Goal: Task Accomplishment & Management: Manage account settings

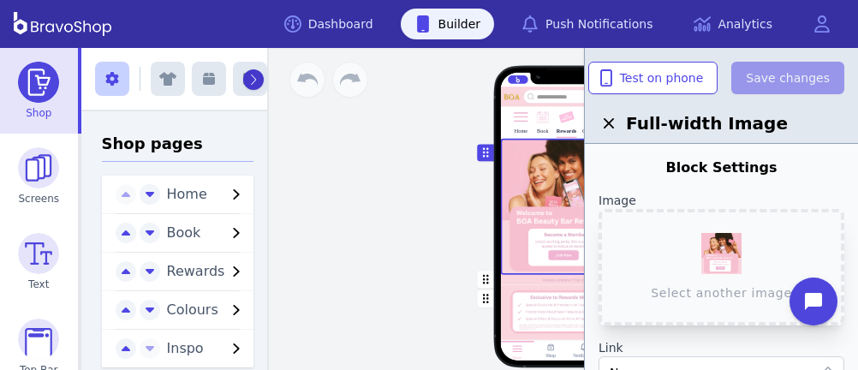
click at [243, 79] on button "button" at bounding box center [253, 79] width 21 height 21
click at [244, 79] on icon "button" at bounding box center [250, 79] width 12 height 14
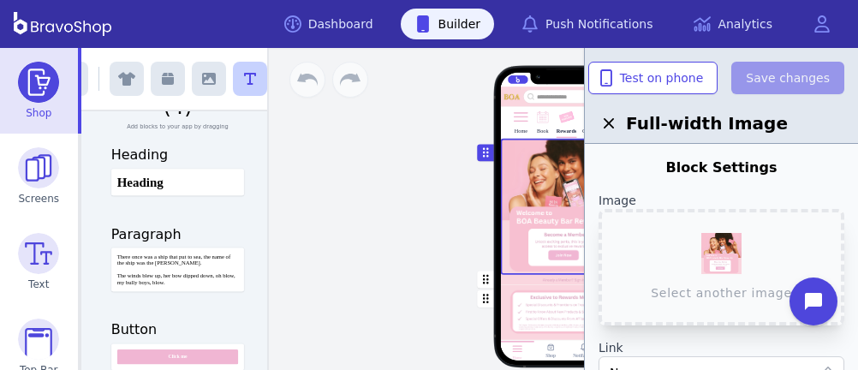
scroll to position [73, 0]
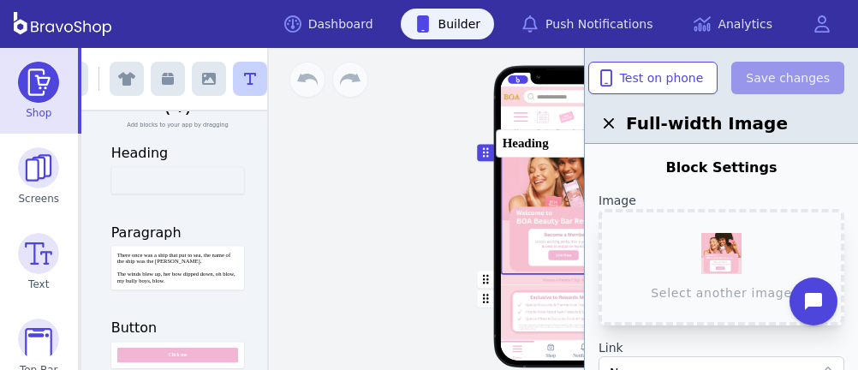
drag, startPoint x: 159, startPoint y: 175, endPoint x: 553, endPoint y: 138, distance: 395.5
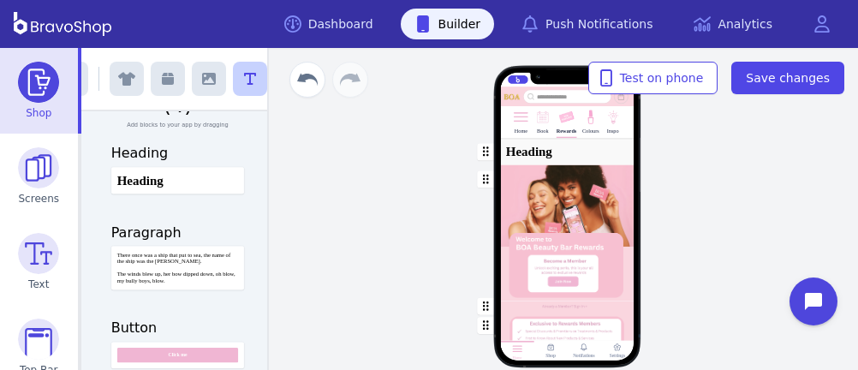
click at [539, 158] on div "button" at bounding box center [567, 152] width 134 height 27
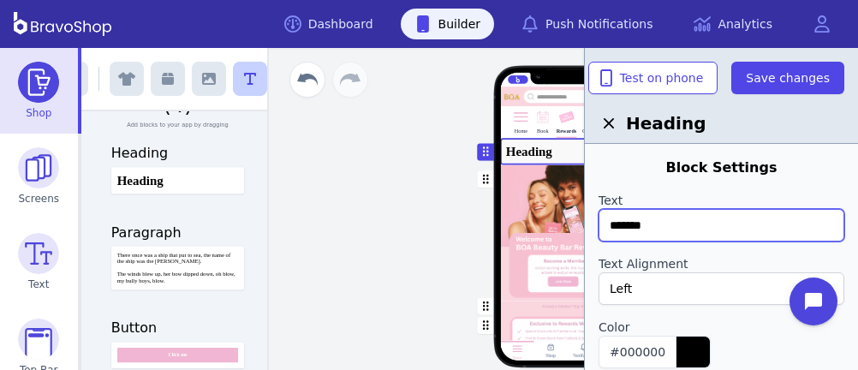
drag, startPoint x: 697, startPoint y: 223, endPoint x: 601, endPoint y: 223, distance: 95.9
click at [601, 223] on input "*******" at bounding box center [721, 225] width 246 height 33
type input "*******"
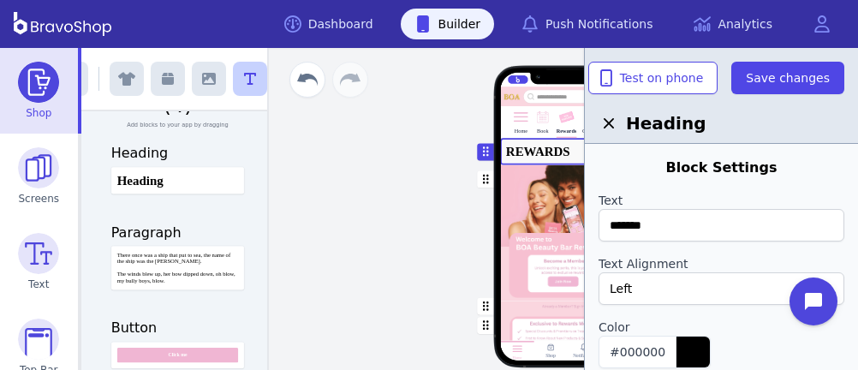
click at [645, 288] on div "Left" at bounding box center [711, 288] width 205 height 17
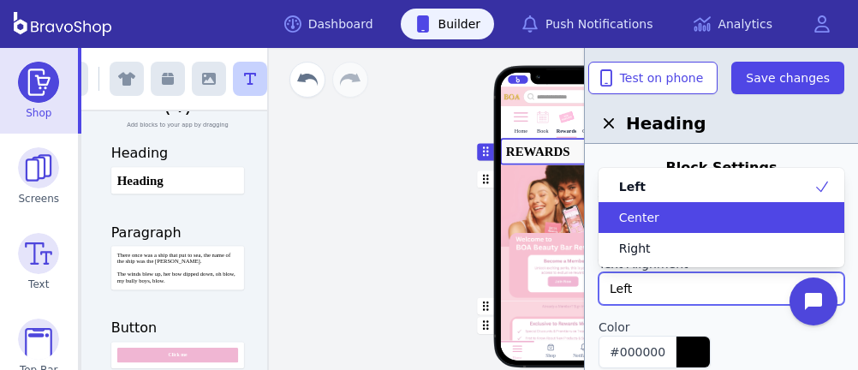
click at [645, 210] on span "Center" at bounding box center [639, 217] width 40 height 17
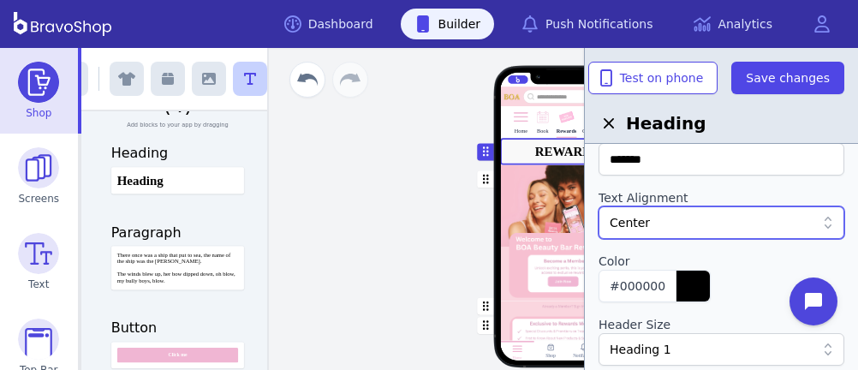
scroll to position [68, 0]
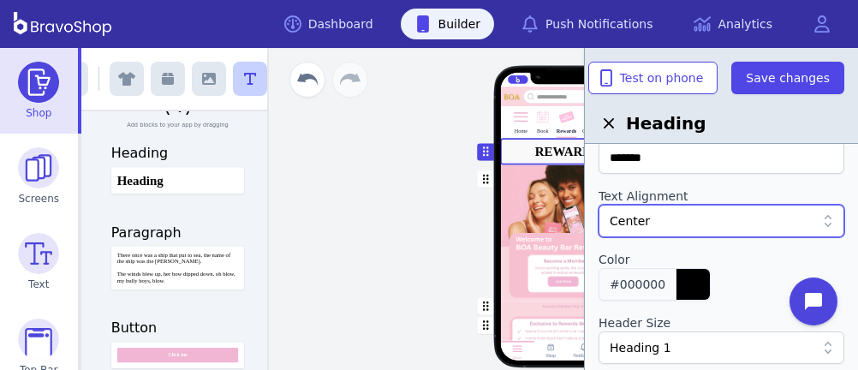
click at [677, 276] on div "button" at bounding box center [692, 284] width 34 height 31
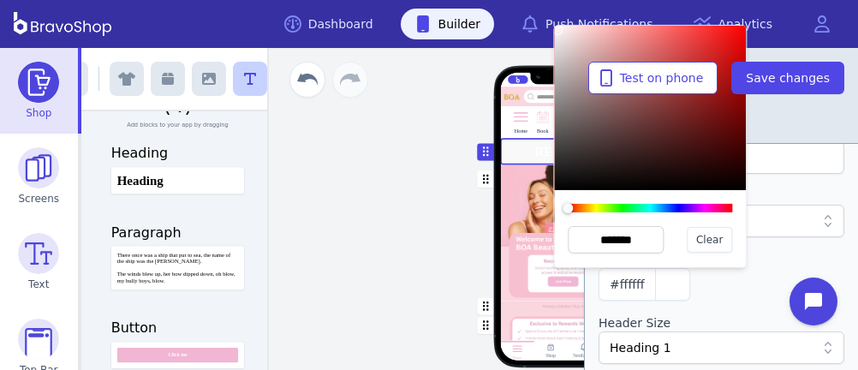
click at [557, 30] on div at bounding box center [650, 108] width 192 height 164
click at [557, 30] on div at bounding box center [557, 30] width 10 height 10
click at [558, 33] on div at bounding box center [558, 32] width 10 height 10
drag, startPoint x: 556, startPoint y: 34, endPoint x: 557, endPoint y: 25, distance: 9.5
click at [557, 25] on div at bounding box center [557, 26] width 10 height 10
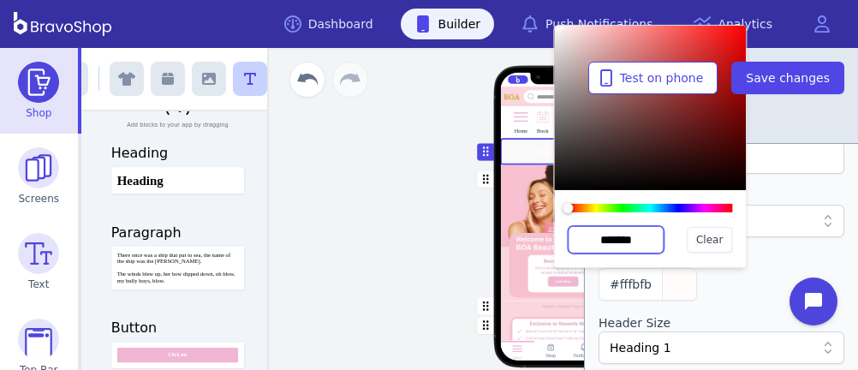
click at [627, 239] on input "*******" at bounding box center [616, 239] width 96 height 27
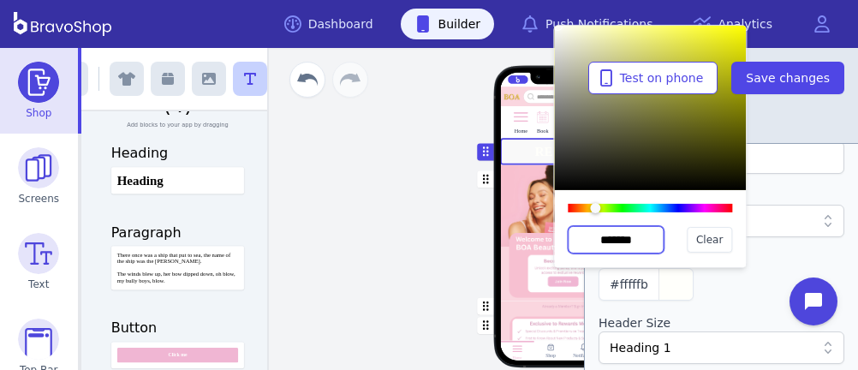
click at [639, 241] on input "*******" at bounding box center [616, 239] width 96 height 27
type input "*******"
click at [755, 309] on div at bounding box center [721, 307] width 246 height 14
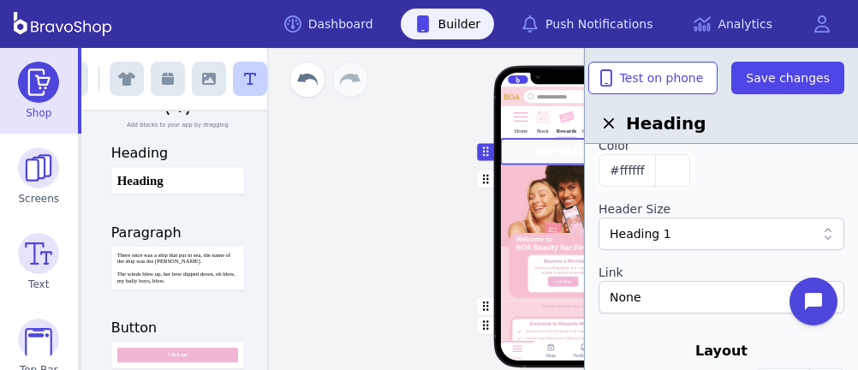
scroll to position [186, 0]
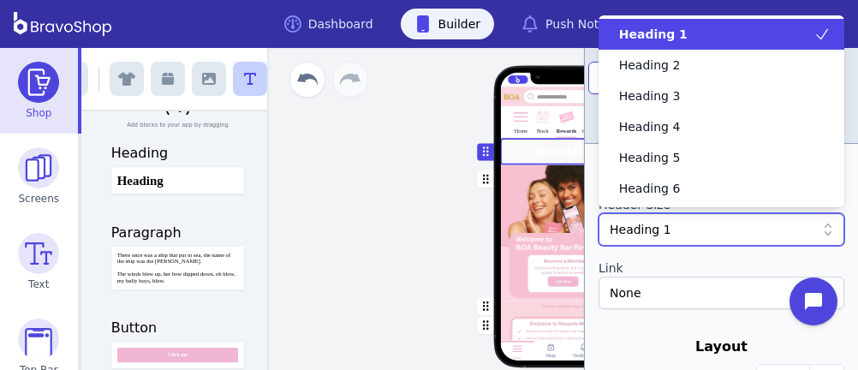
click at [743, 238] on div "Heading 1" at bounding box center [721, 229] width 246 height 33
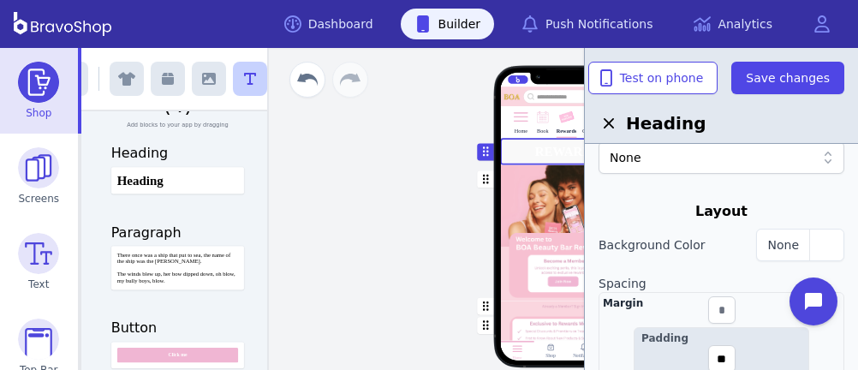
scroll to position [324, 0]
click at [825, 229] on div "button" at bounding box center [826, 242] width 34 height 31
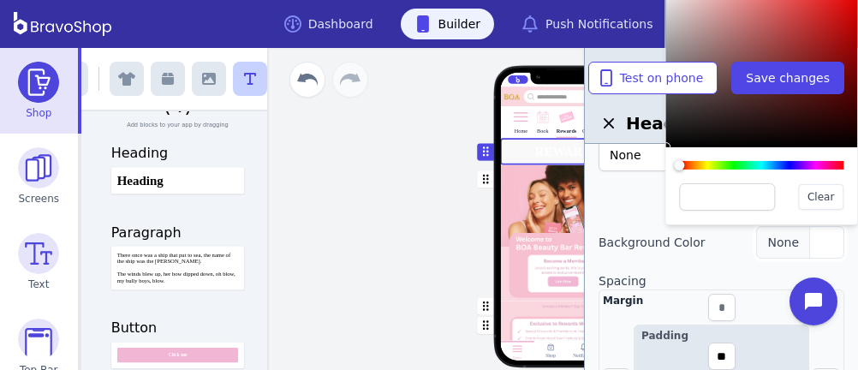
click at [825, 228] on div "button" at bounding box center [826, 242] width 34 height 31
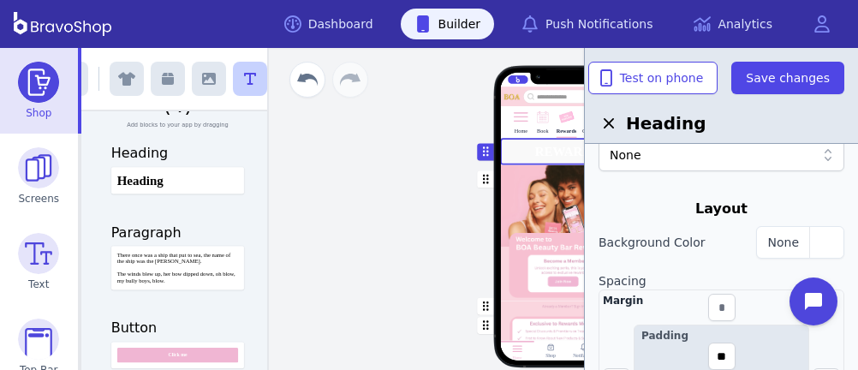
click at [509, 301] on div "button" at bounding box center [567, 306] width 134 height 10
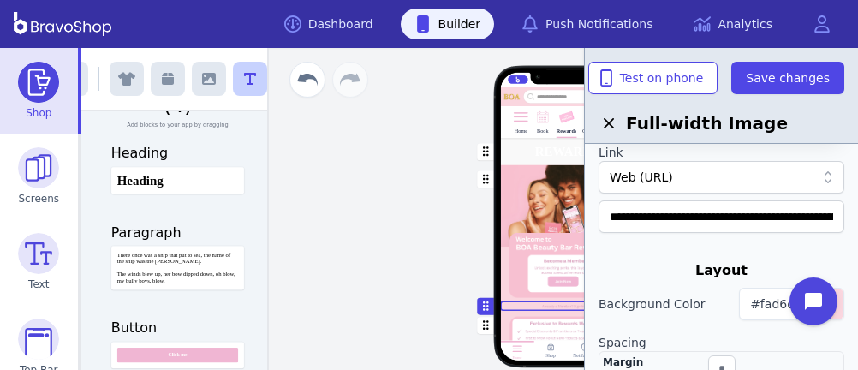
scroll to position [206, 0]
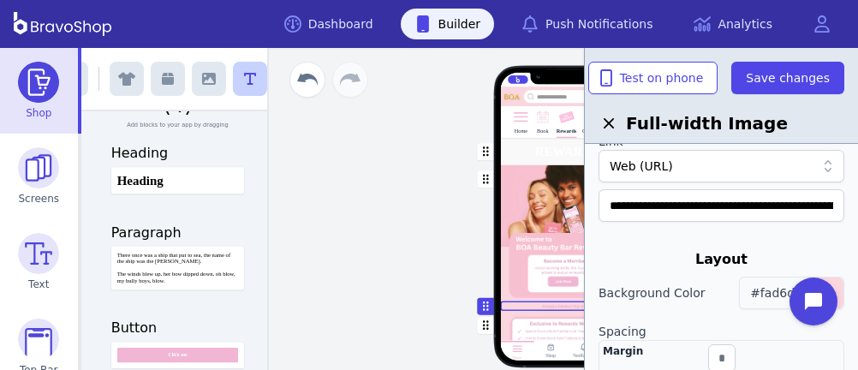
click at [774, 291] on span "#fad6df" at bounding box center [774, 293] width 49 height 14
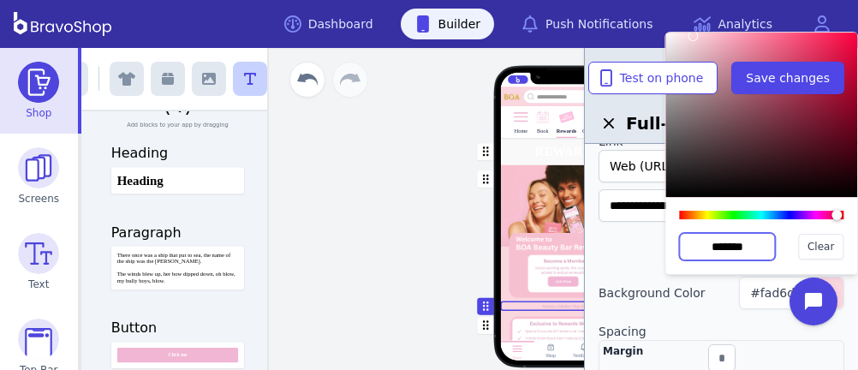
drag, startPoint x: 763, startPoint y: 247, endPoint x: 685, endPoint y: 251, distance: 78.0
click at [685, 251] on input "*******" at bounding box center [727, 246] width 96 height 27
click at [618, 246] on div at bounding box center [721, 242] width 246 height 14
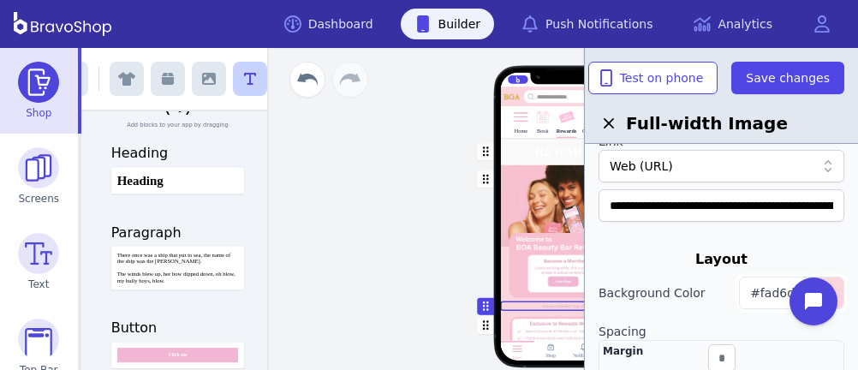
scroll to position [0, 0]
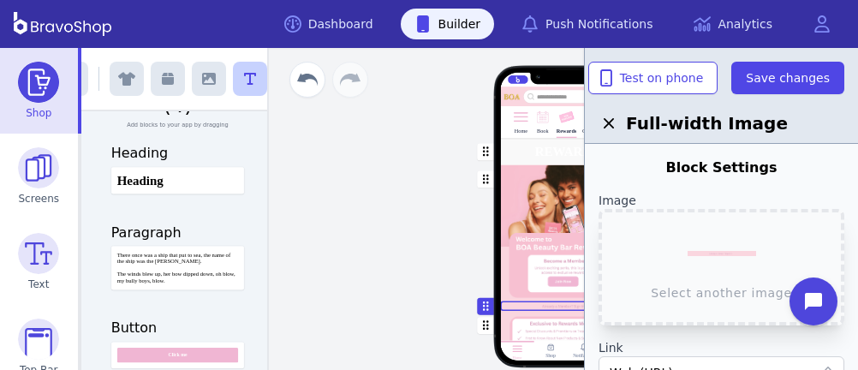
click at [525, 155] on div "button" at bounding box center [567, 152] width 134 height 27
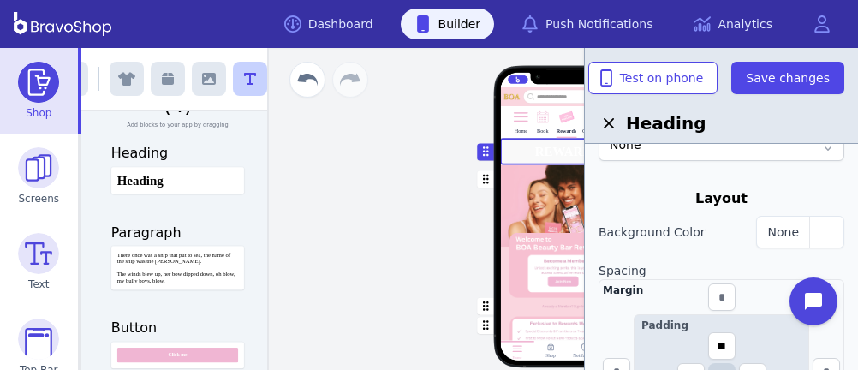
scroll to position [341, 0]
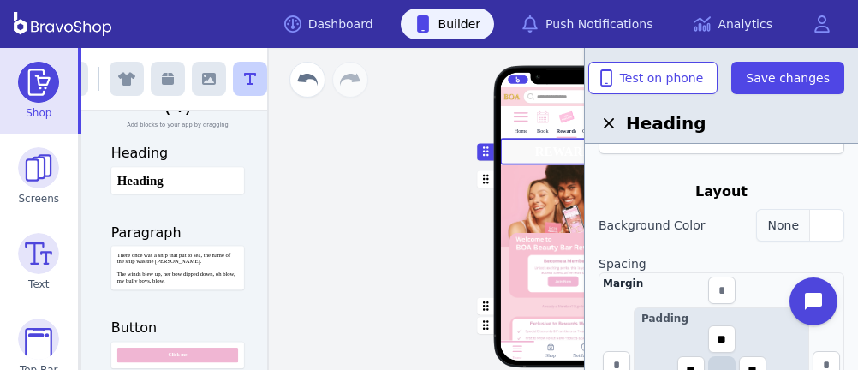
click at [813, 219] on div "button" at bounding box center [826, 225] width 34 height 31
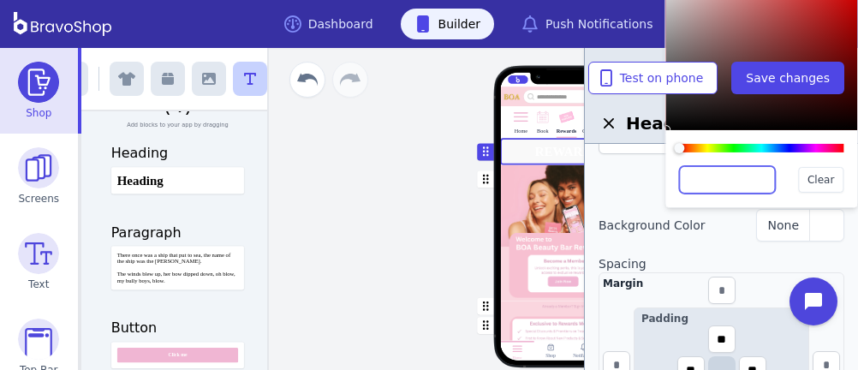
click at [738, 181] on input "text" at bounding box center [727, 179] width 96 height 27
paste input "*******"
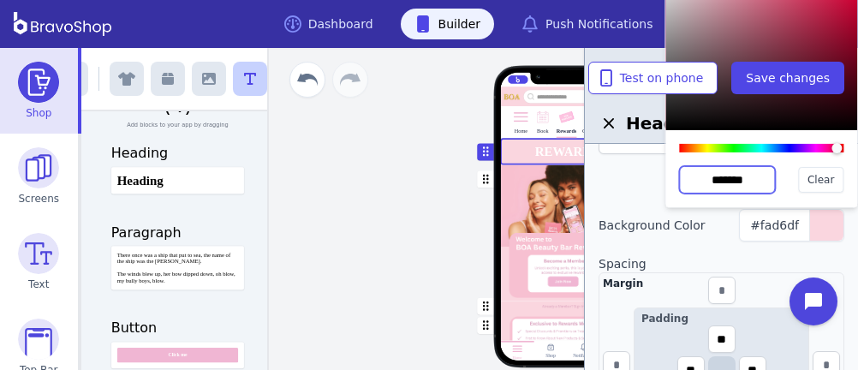
type input "*******"
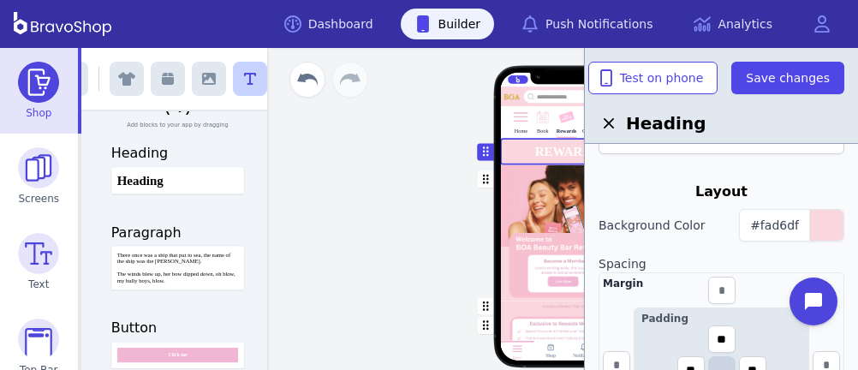
click at [511, 214] on div "button" at bounding box center [567, 233] width 134 height 136
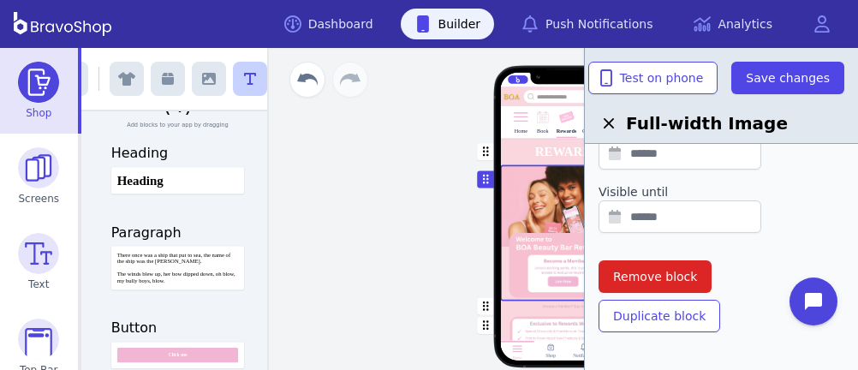
scroll to position [662, 0]
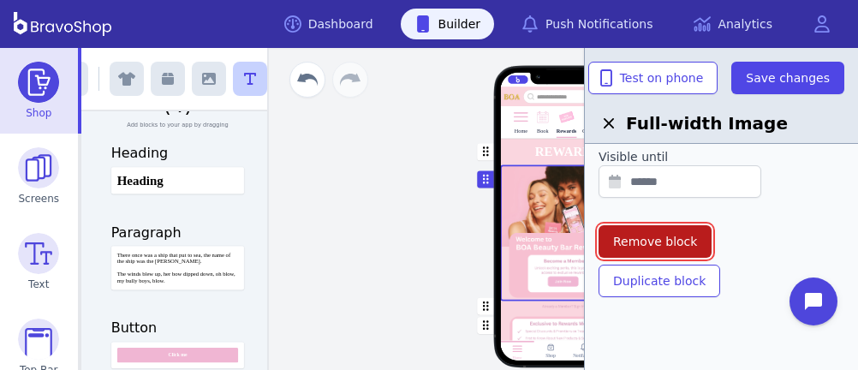
click at [687, 236] on span "Remove block" at bounding box center [655, 241] width 84 height 17
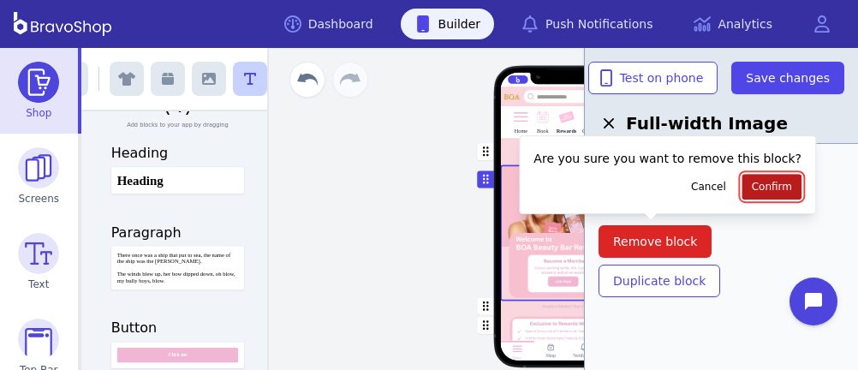
click at [752, 182] on span "Confirm" at bounding box center [772, 187] width 40 height 14
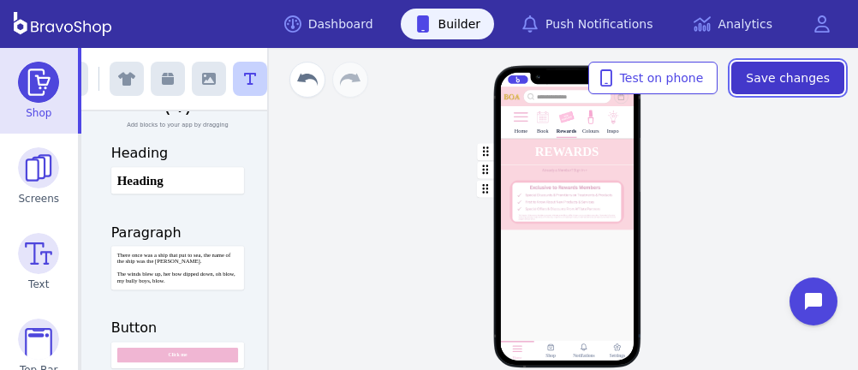
click at [758, 78] on span "Save changes" at bounding box center [788, 77] width 84 height 17
